Goal: Obtain resource: Download file/media

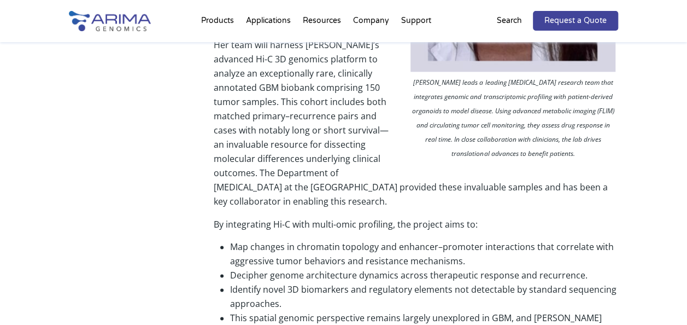
scroll to position [642, 0]
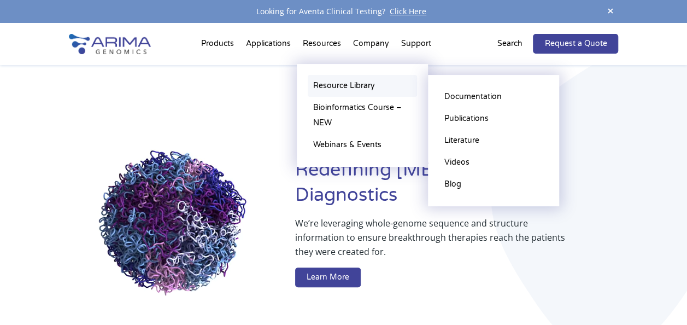
click at [327, 84] on link "Resource Library" at bounding box center [362, 86] width 109 height 22
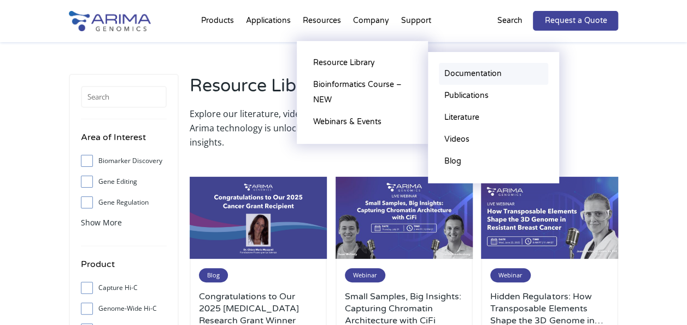
click at [457, 78] on link "Documentation" at bounding box center [493, 74] width 109 height 22
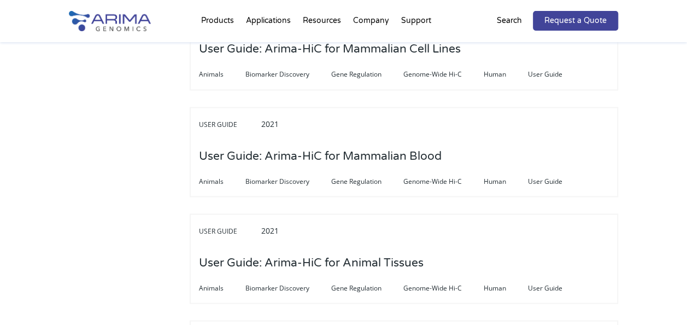
scroll to position [2855, 0]
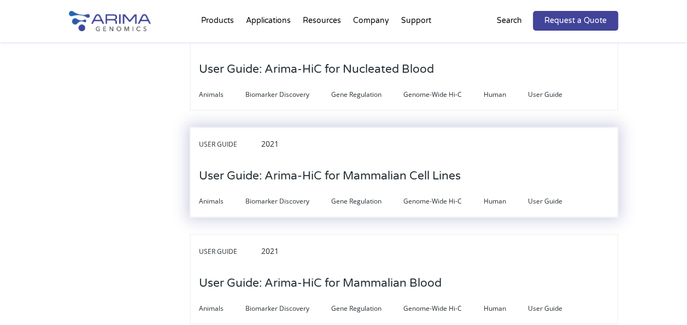
click at [407, 169] on h3 "User Guide: Arima-HiC for Mammalian Cell Lines" at bounding box center [330, 176] width 262 height 34
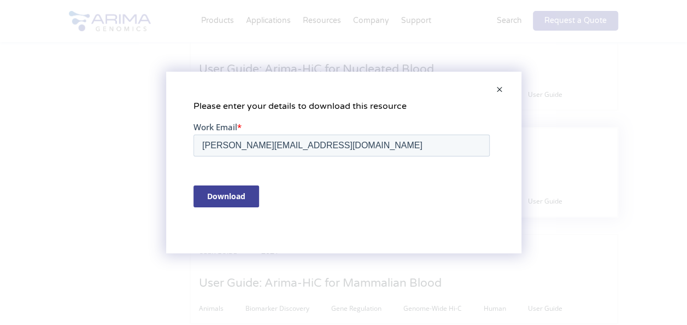
scroll to position [0, 0]
click at [240, 198] on input "Download" at bounding box center [226, 196] width 66 height 22
click at [499, 90] on span at bounding box center [500, 90] width 22 height 26
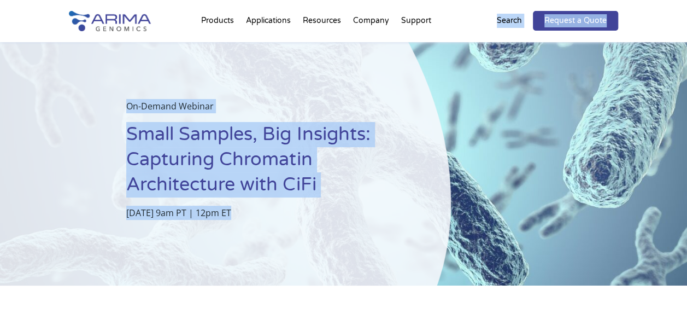
scroll to position [11, 0]
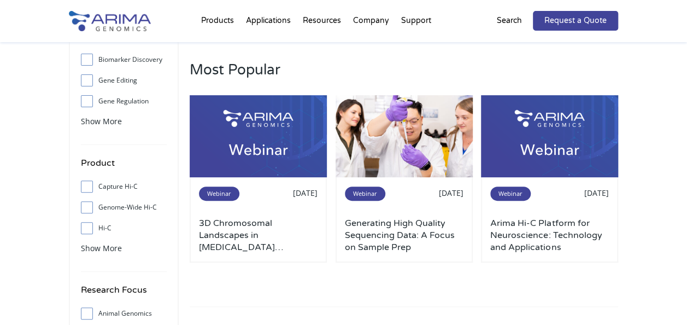
scroll to position [103, 0]
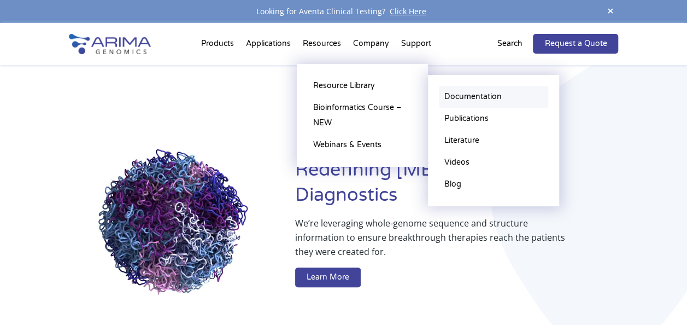
click at [477, 95] on link "Documentation" at bounding box center [493, 97] width 109 height 22
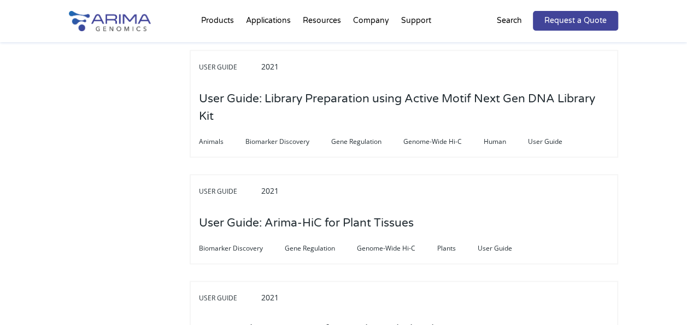
scroll to position [2669, 0]
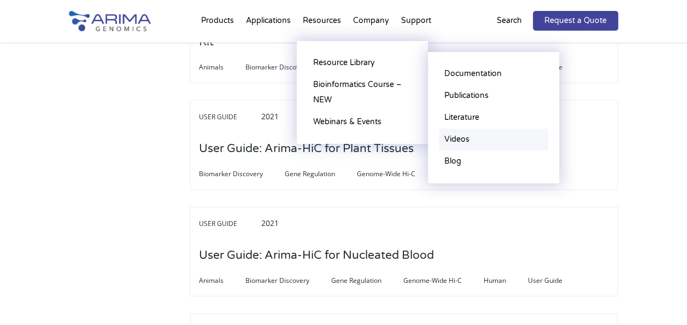
click at [464, 137] on link "Videos" at bounding box center [493, 139] width 109 height 22
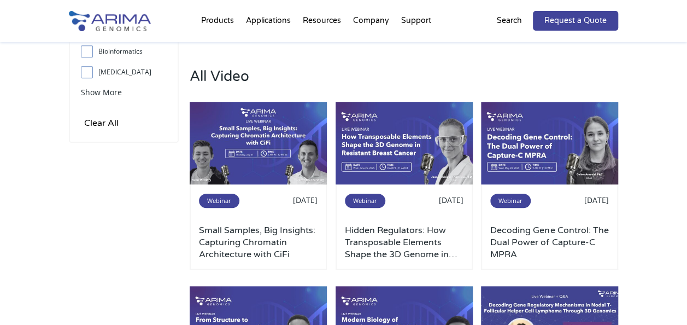
scroll to position [412, 0]
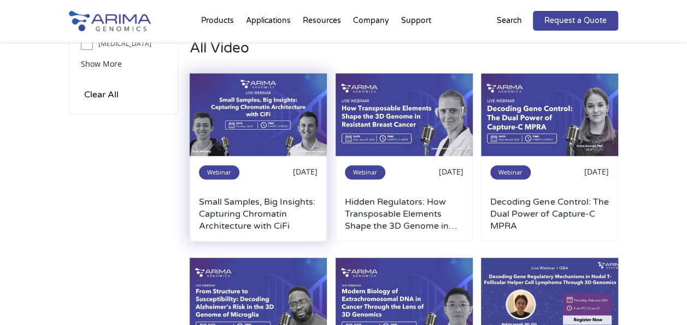
click at [245, 197] on h3 "Small Samples, Big Insights: Capturing Chromatin Architecture with CiFi" at bounding box center [258, 214] width 119 height 36
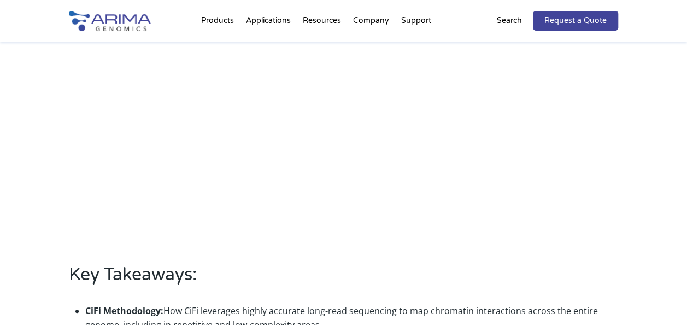
scroll to position [407, 0]
